Goal: Task Accomplishment & Management: Use online tool/utility

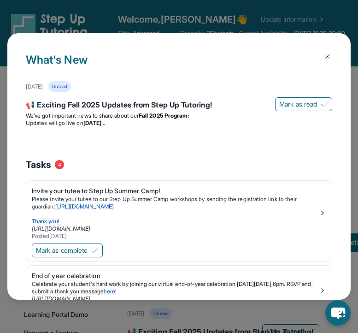
click at [328, 54] on img at bounding box center [327, 56] width 7 height 7
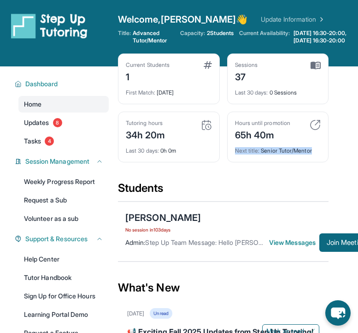
drag, startPoint x: 314, startPoint y: 158, endPoint x: 226, endPoint y: 160, distance: 88.6
click at [226, 159] on div "Current Students 1 First Match : [DATE] Sessions 37 Last 30 days : 0 Sessions T…" at bounding box center [223, 117] width 211 height 127
click at [280, 142] on div "65h 40m" at bounding box center [262, 134] width 55 height 15
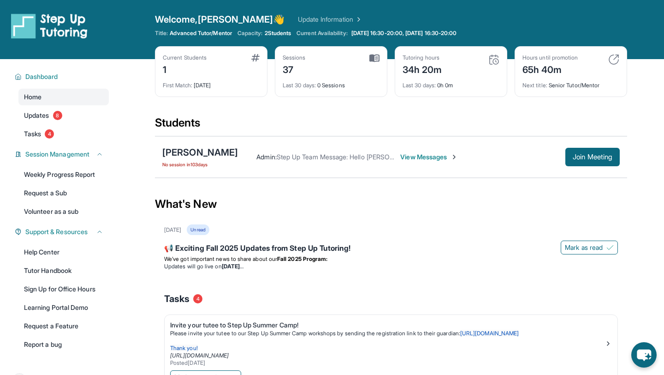
click at [358, 158] on span "View Messages" at bounding box center [429, 156] width 58 height 9
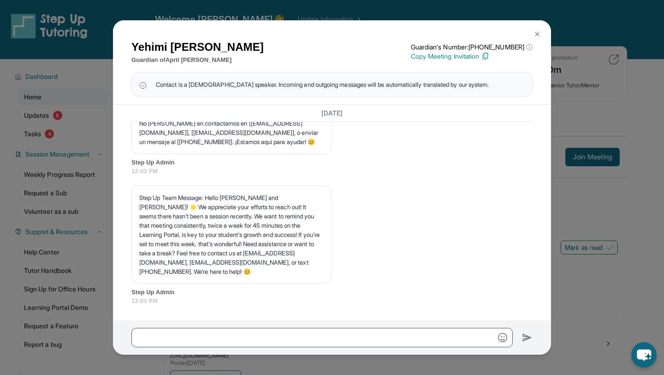
scroll to position [14441, 0]
click at [358, 36] on img at bounding box center [537, 33] width 7 height 7
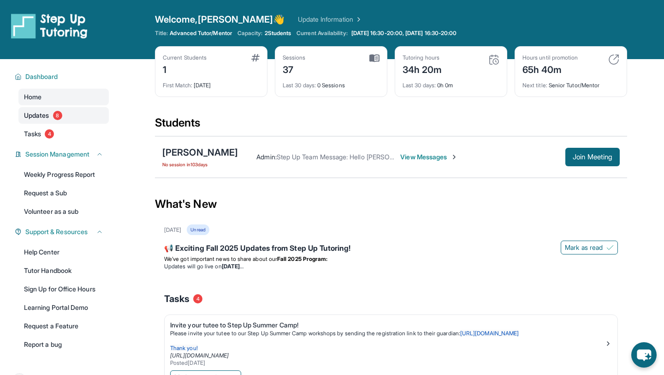
click at [40, 113] on span "Updates" at bounding box center [36, 115] width 25 height 9
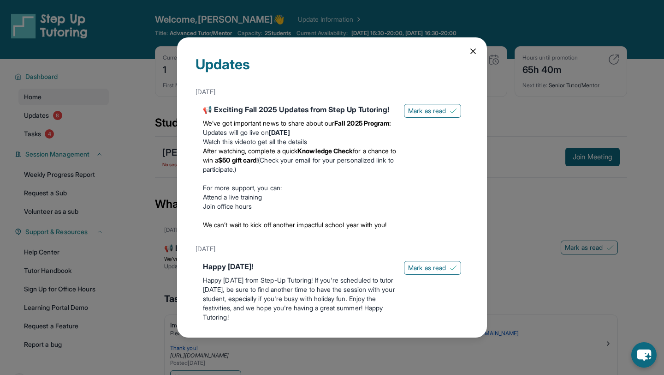
click at [358, 51] on icon at bounding box center [473, 51] width 9 height 9
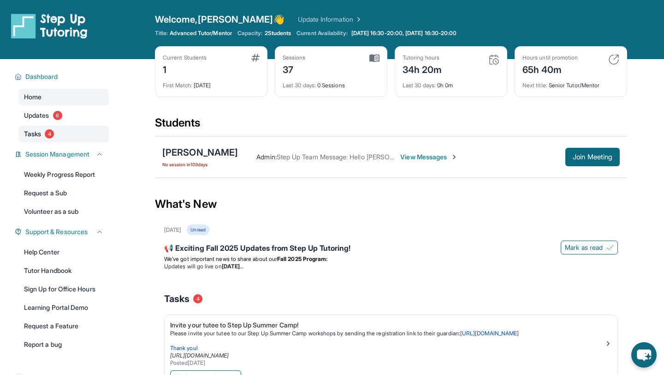
click at [59, 136] on link "Tasks 4" at bounding box center [63, 133] width 90 height 17
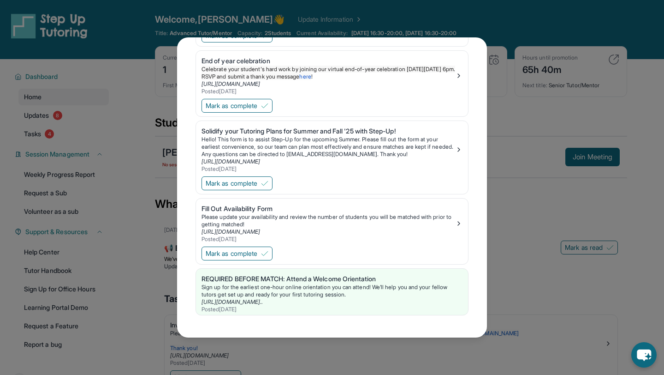
scroll to position [0, 0]
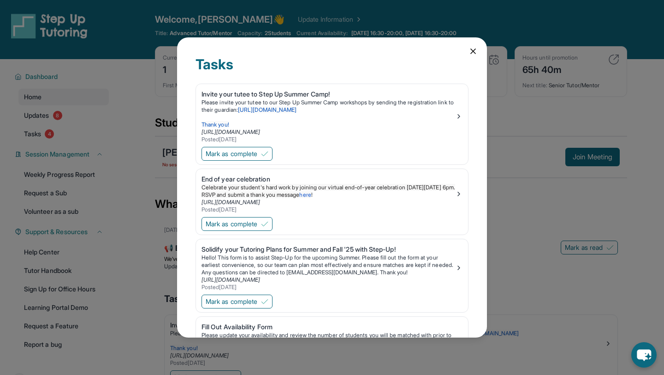
click at [358, 53] on icon at bounding box center [473, 51] width 9 height 9
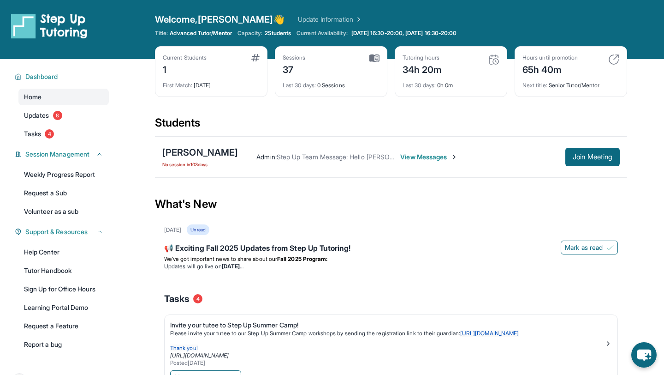
click at [280, 35] on span "2 Students" at bounding box center [278, 33] width 27 height 7
click at [291, 30] on span "2 Students" at bounding box center [278, 33] width 27 height 7
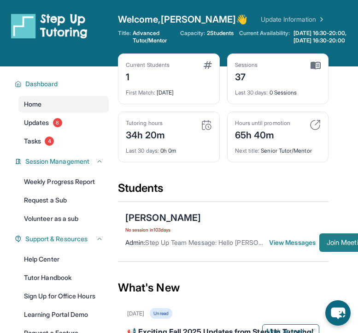
click at [331, 245] on span "Join Meeting" at bounding box center [347, 243] width 40 height 6
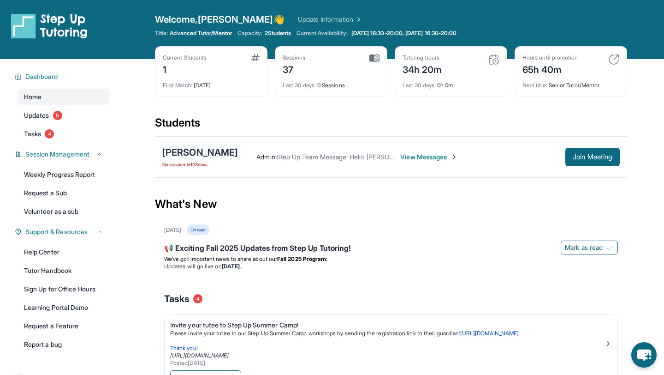
click at [209, 157] on div "[PERSON_NAME]" at bounding box center [200, 152] width 76 height 13
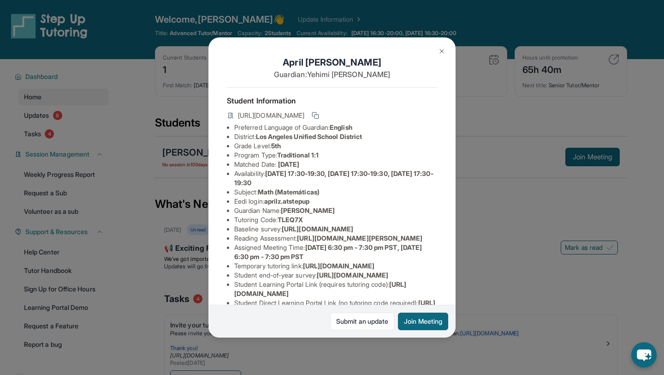
click at [358, 47] on button at bounding box center [442, 51] width 18 height 18
